Goal: Task Accomplishment & Management: Use online tool/utility

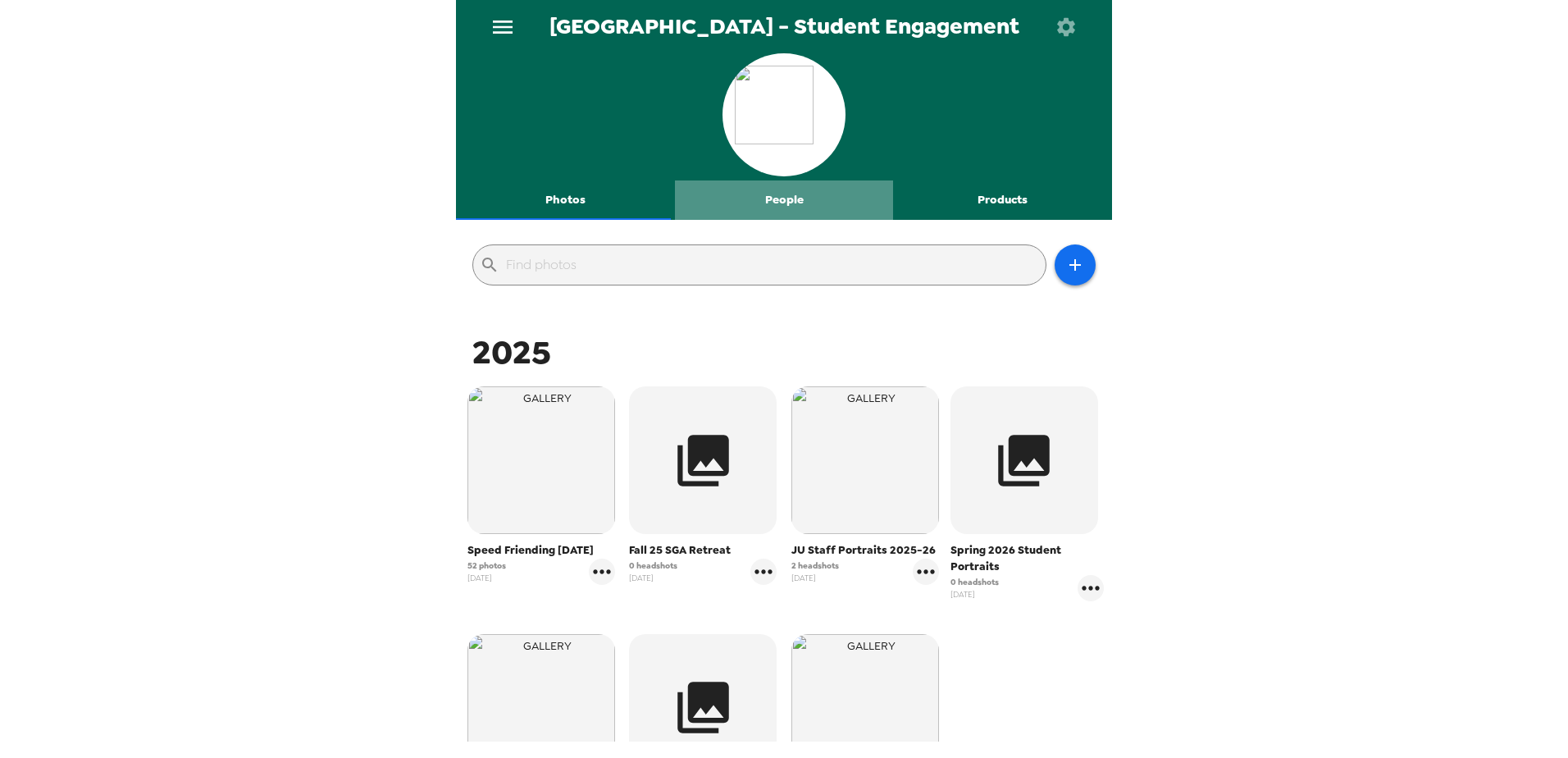
click at [788, 205] on button "People" at bounding box center [784, 199] width 219 height 39
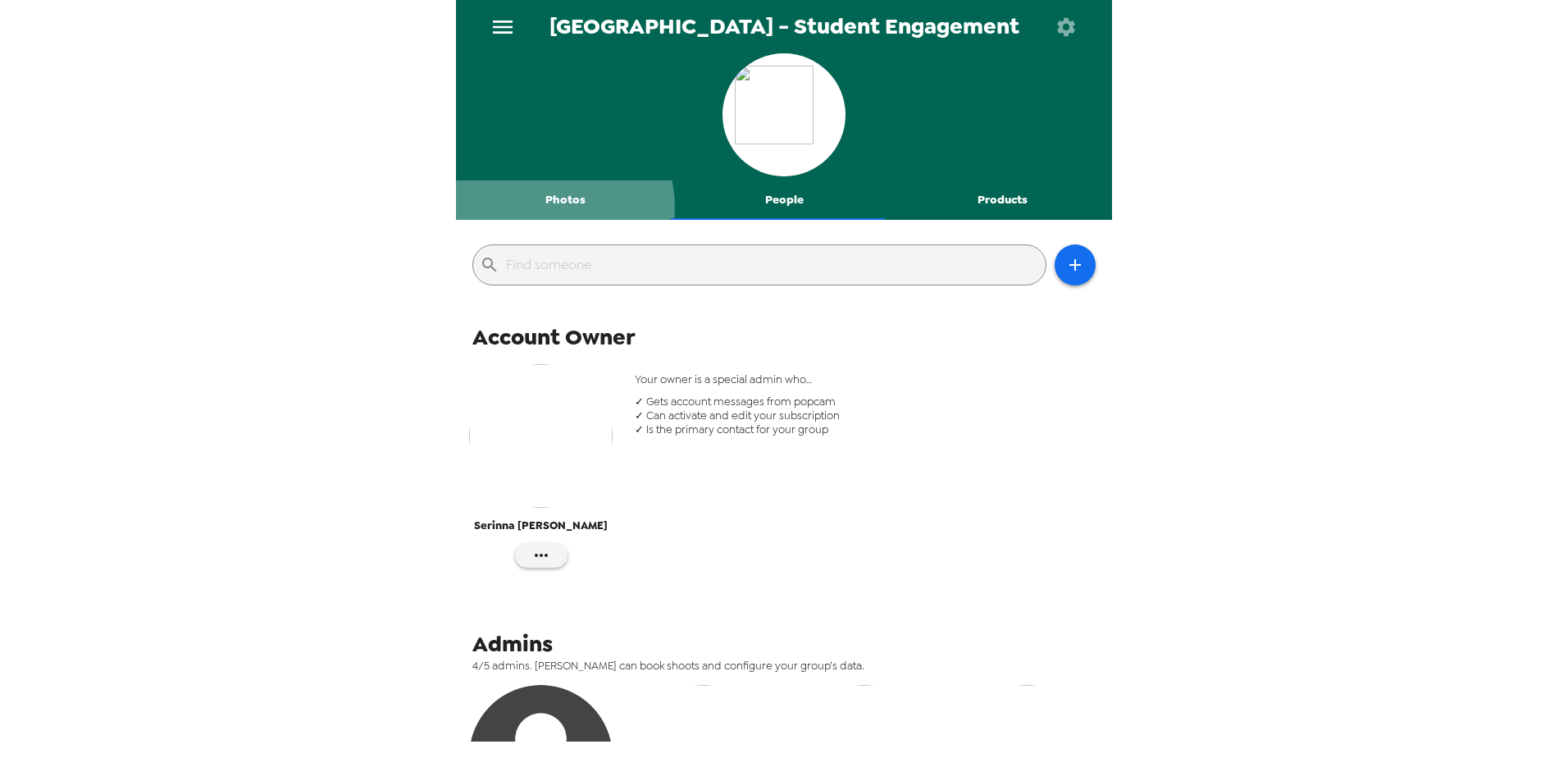
click at [559, 207] on button "Photos" at bounding box center [565, 199] width 219 height 39
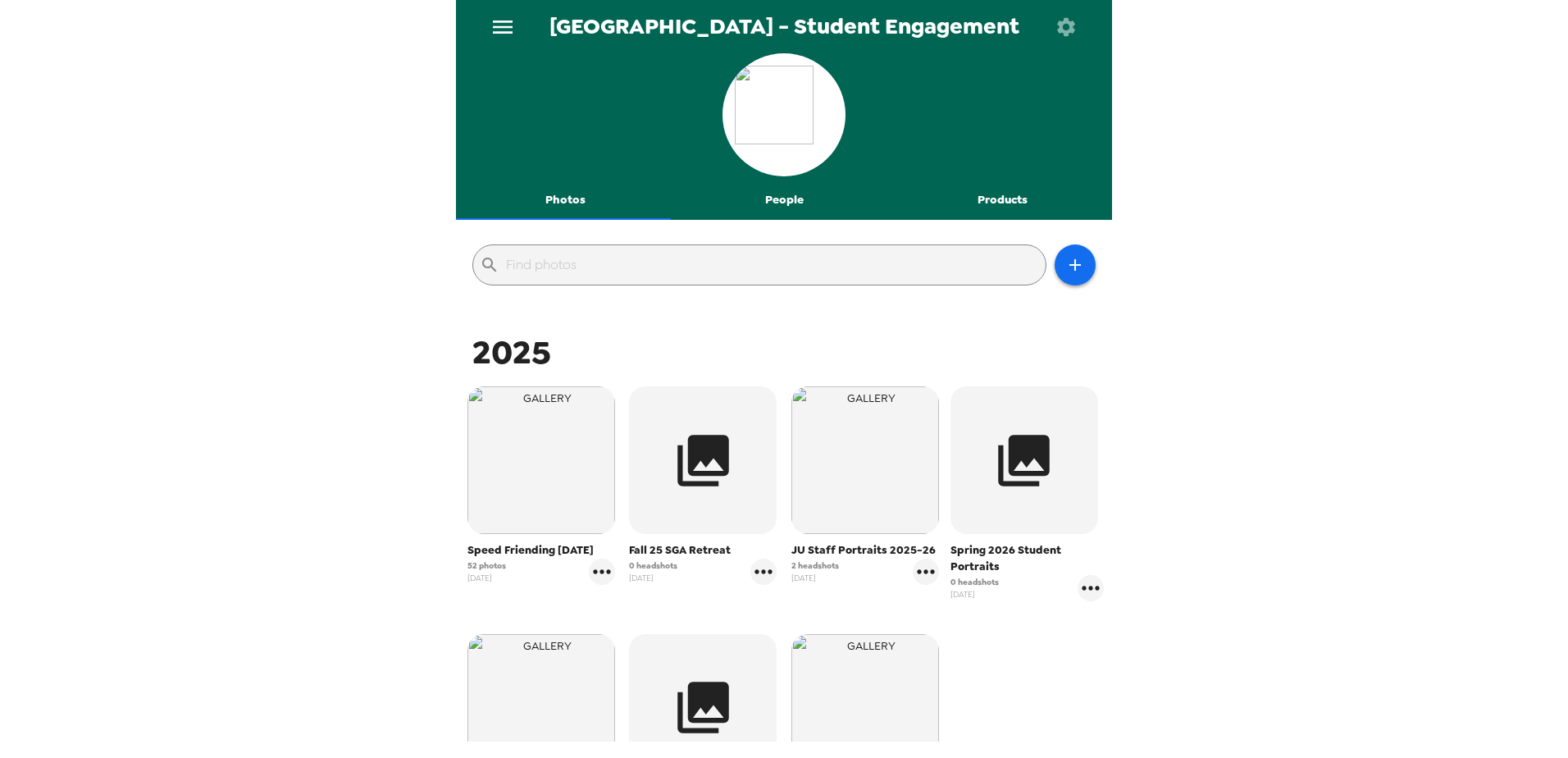
scroll to position [246, 0]
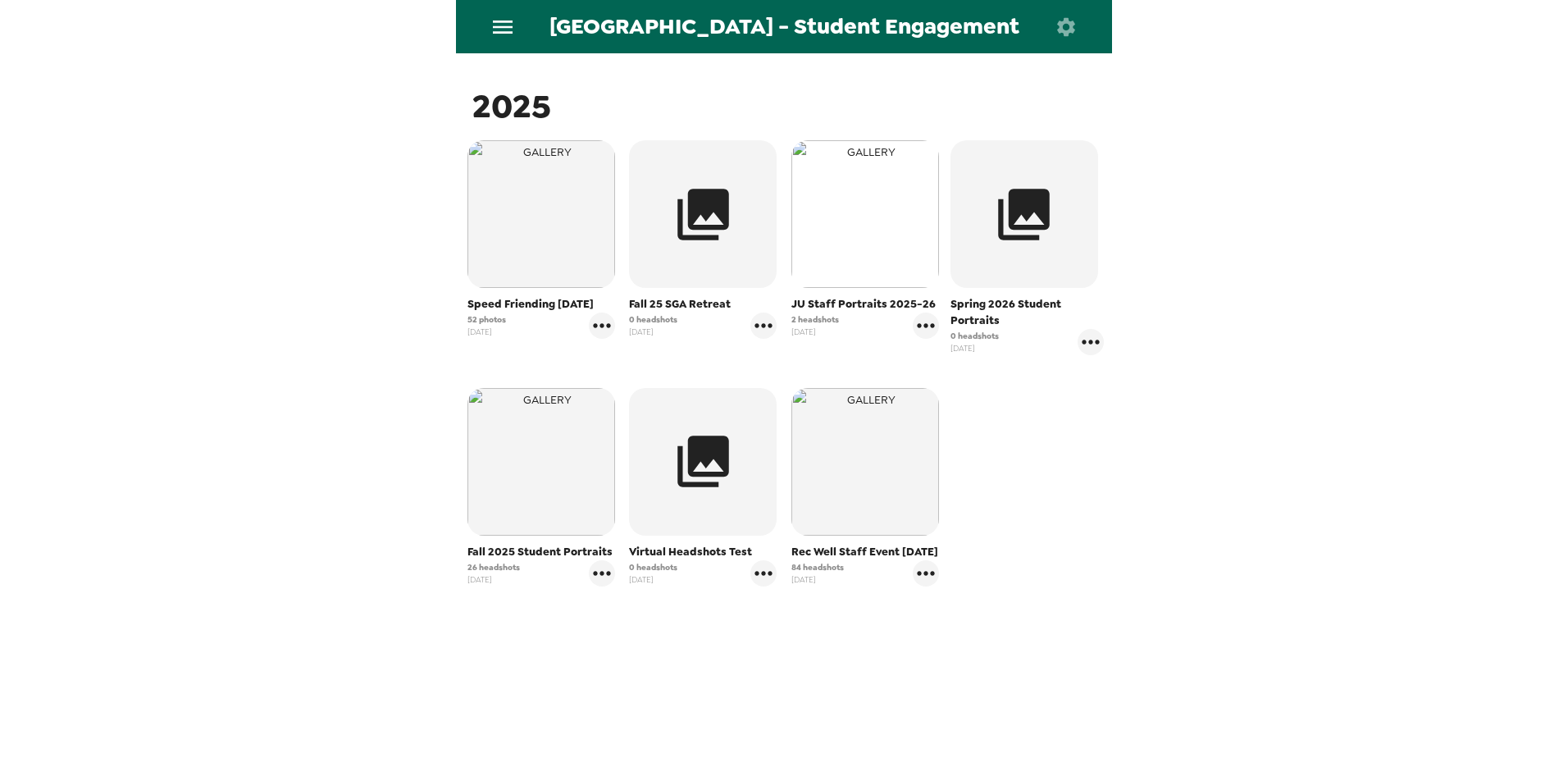
click at [860, 244] on img "button" at bounding box center [866, 214] width 147 height 147
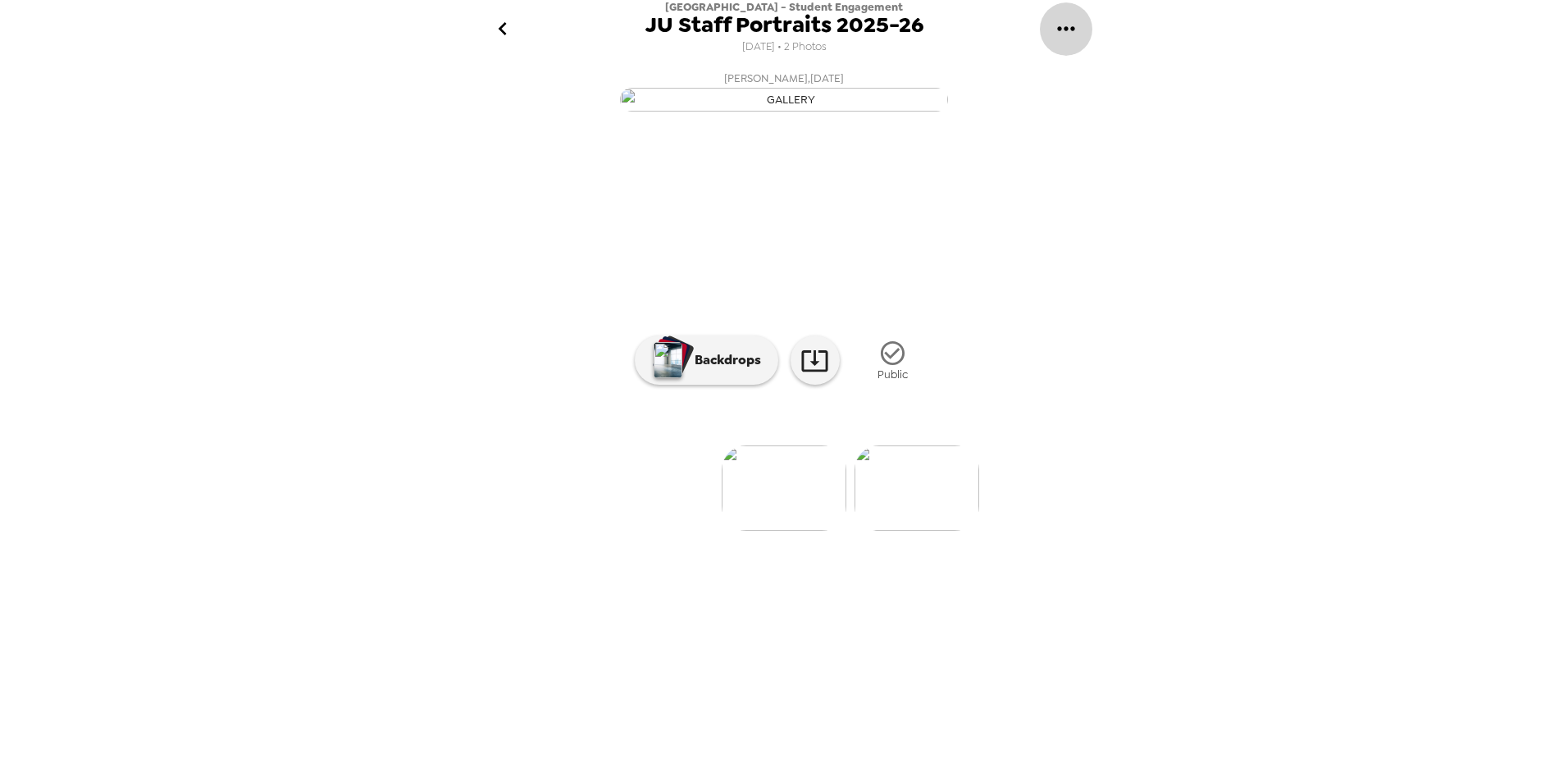
click at [1061, 25] on icon "gallery menu" at bounding box center [1067, 29] width 27 height 27
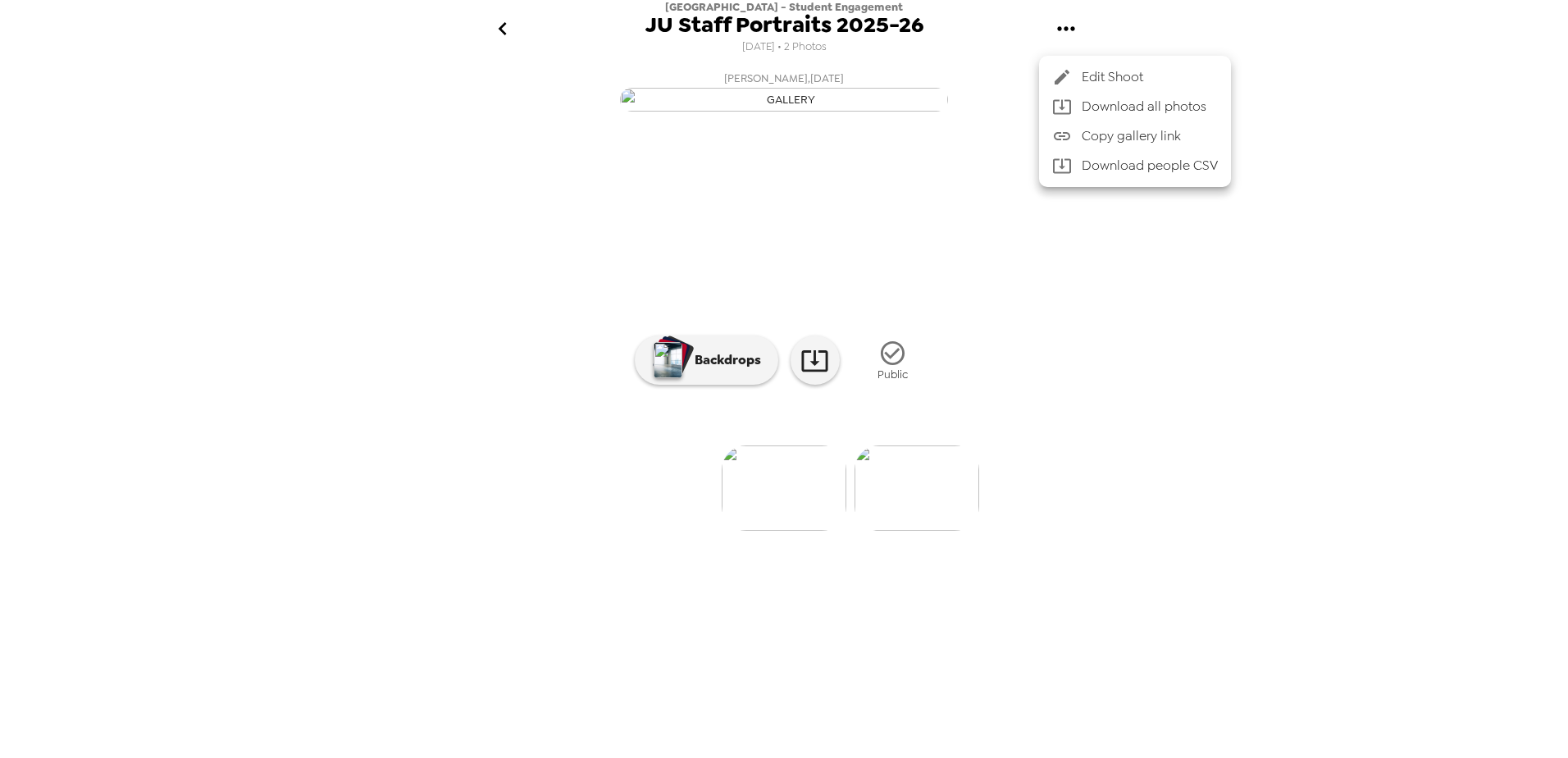
click at [1118, 138] on span "Copy gallery link" at bounding box center [1150, 136] width 137 height 20
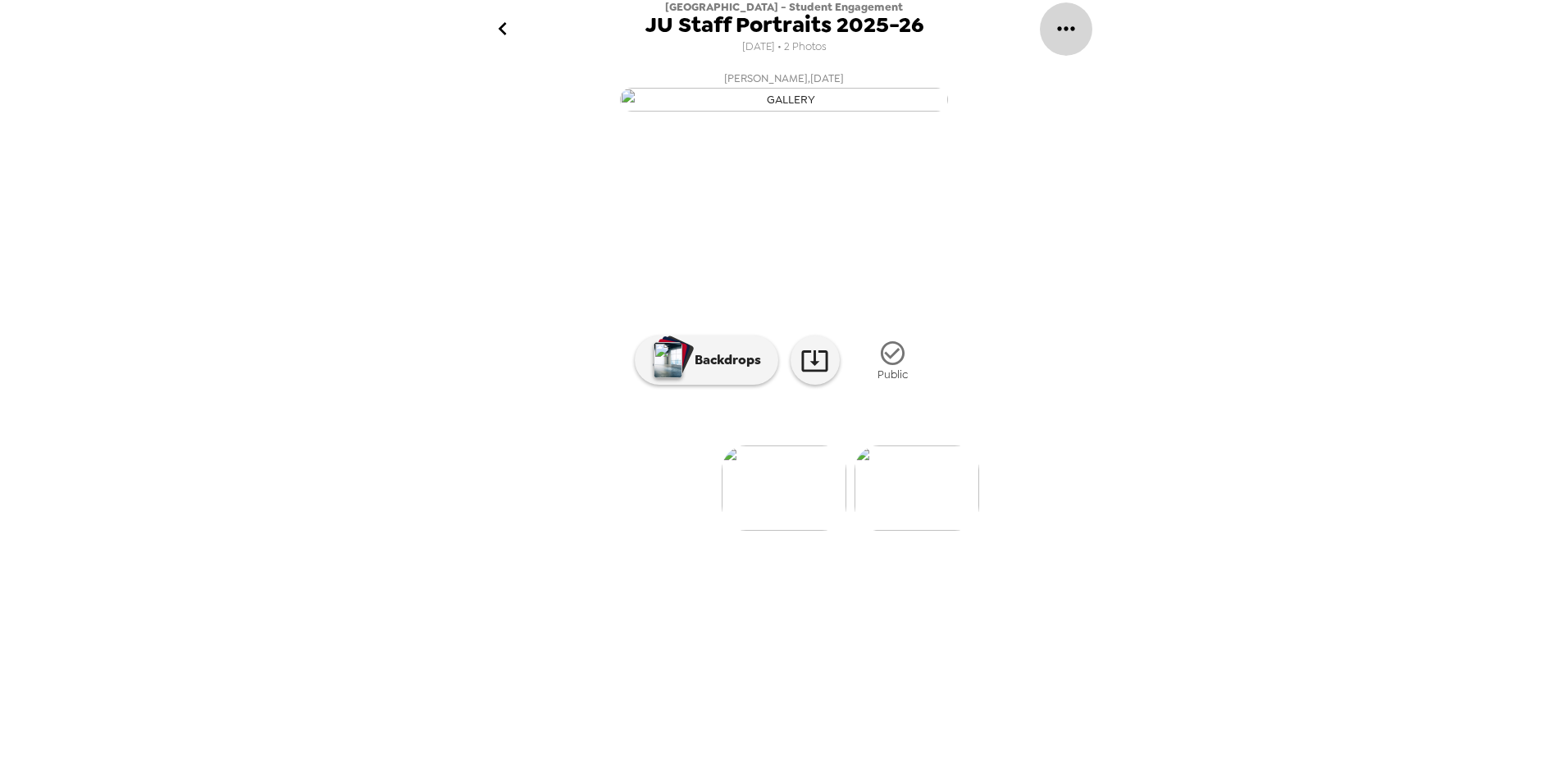
click at [1074, 16] on icon "gallery menu" at bounding box center [1067, 29] width 27 height 27
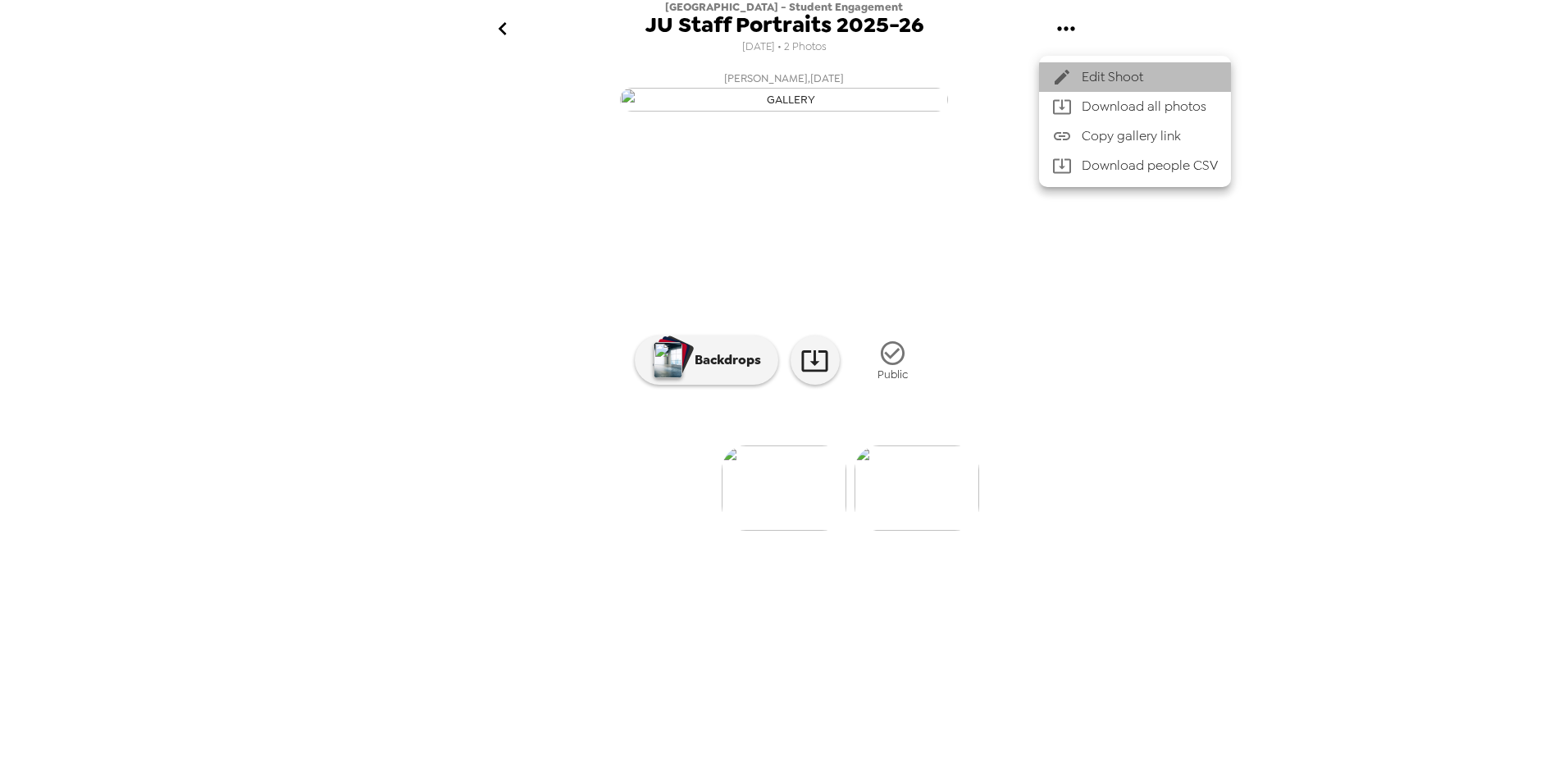
click at [1117, 70] on span "Edit Shoot" at bounding box center [1150, 77] width 137 height 20
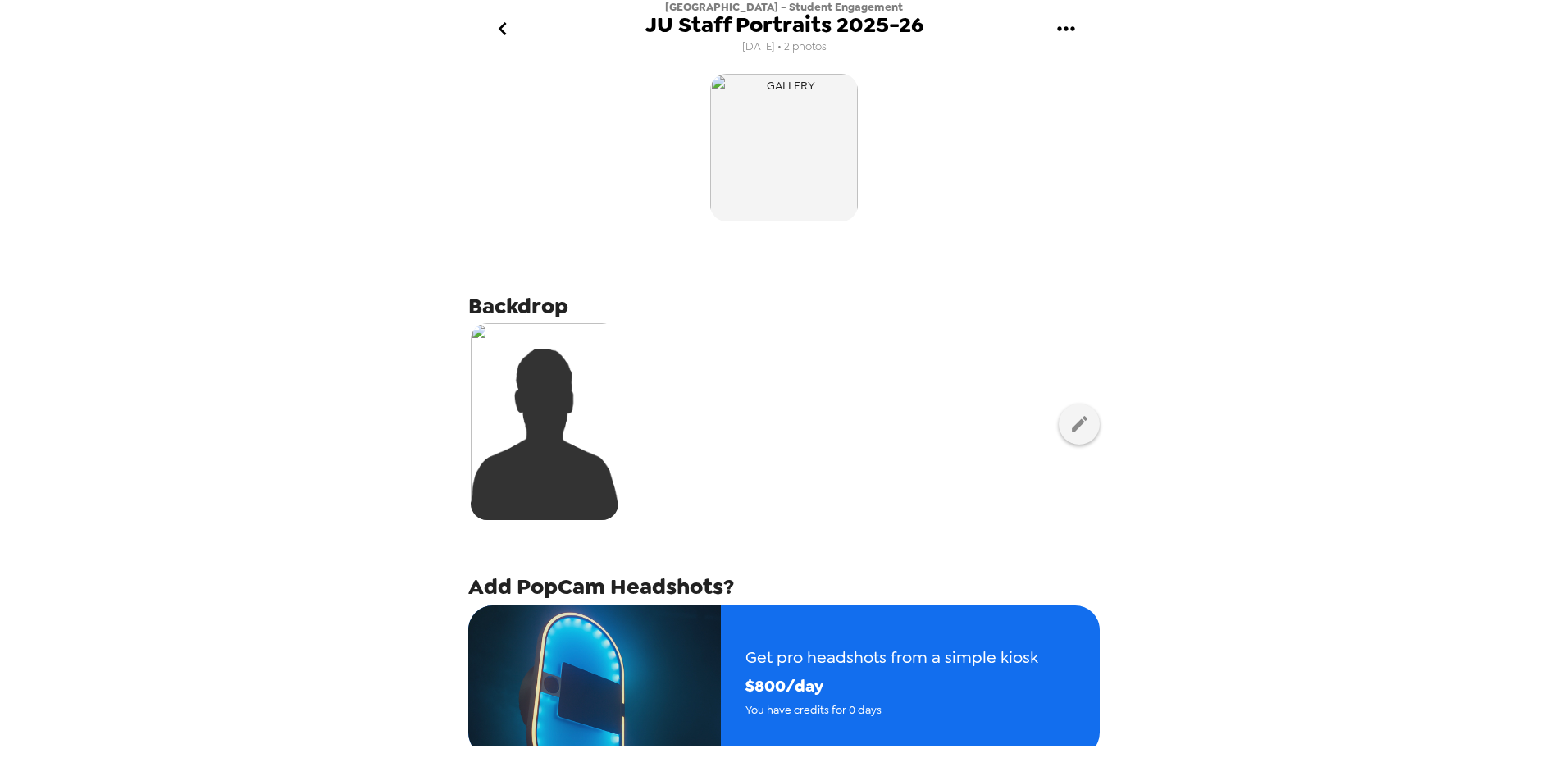
scroll to position [251, 0]
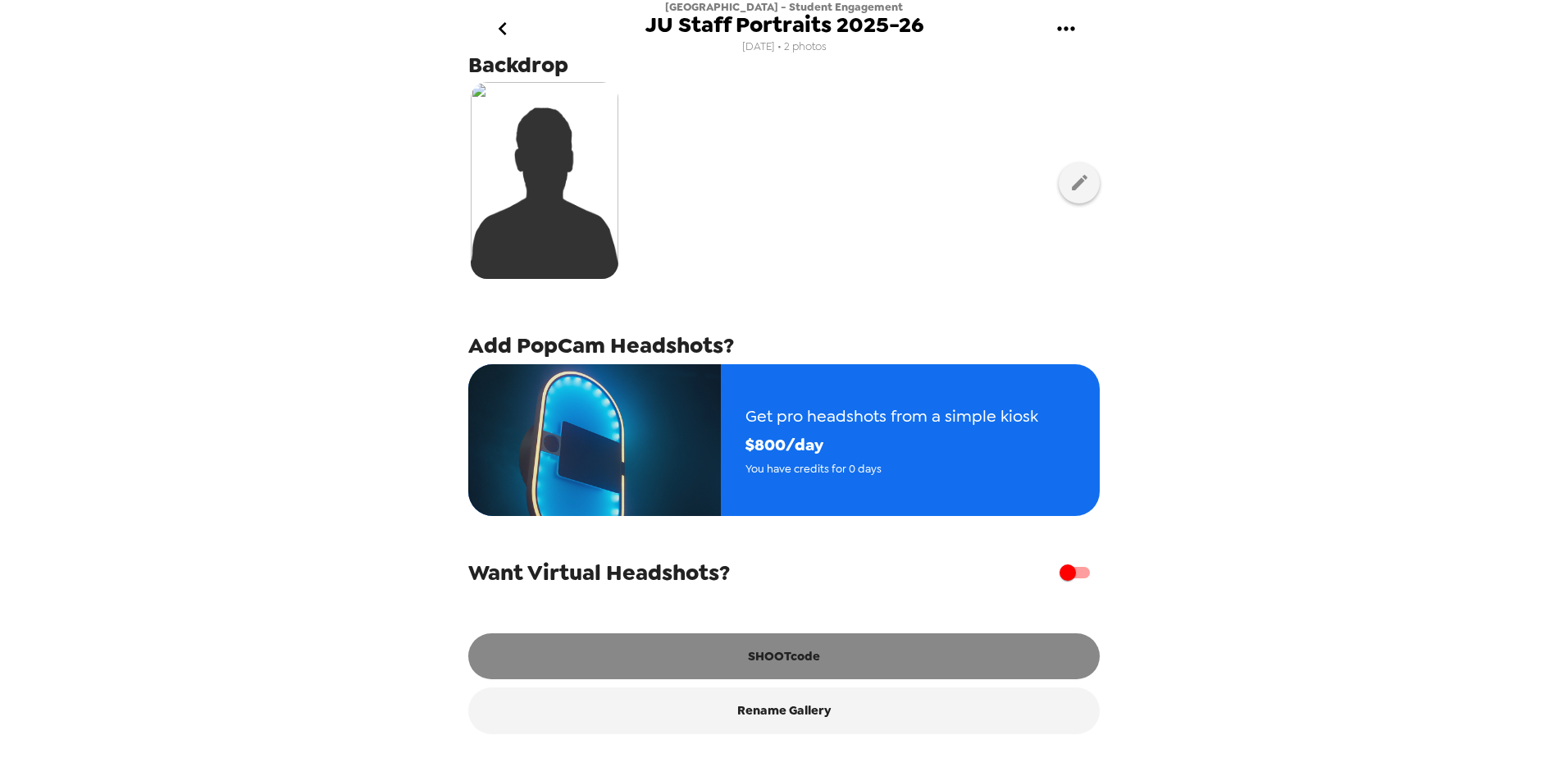
click at [825, 652] on button "SHOOTcode" at bounding box center [784, 656] width 631 height 46
